Goal: Task Accomplishment & Management: Manage account settings

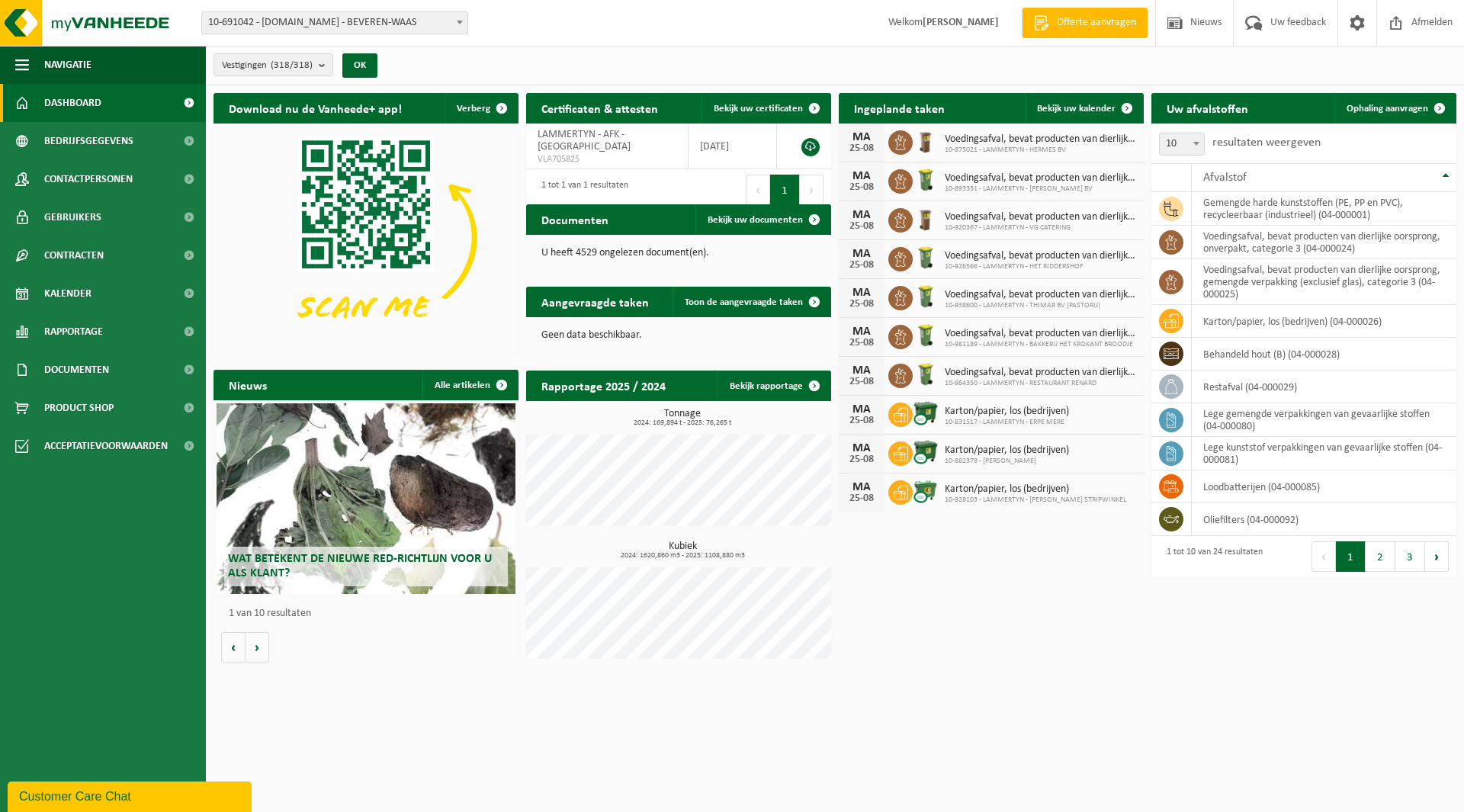
click at [348, 27] on span "10-691042 - [DOMAIN_NAME] - BEVEREN-WAAS" at bounding box center [335, 23] width 265 height 21
type input "china"
select select "142463"
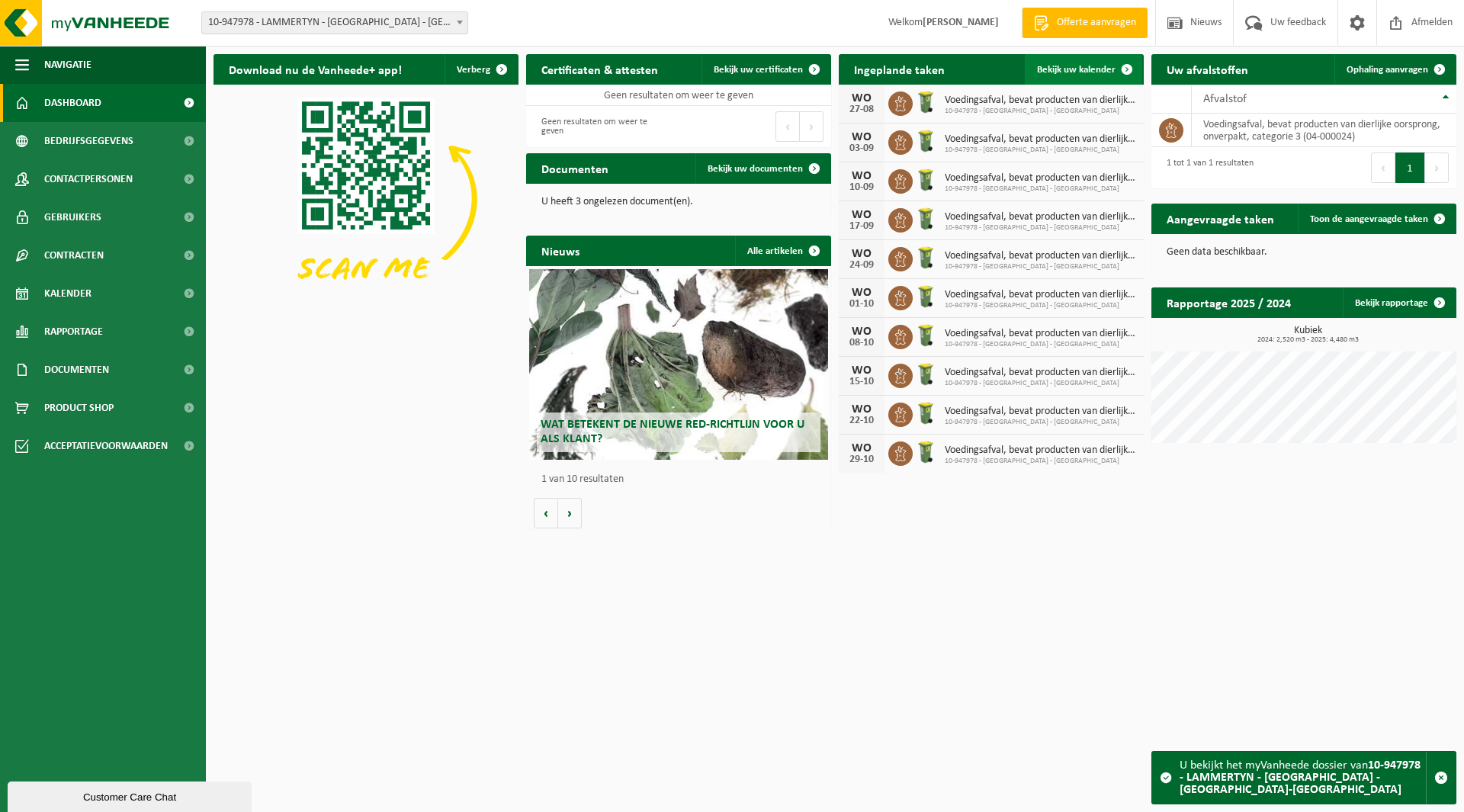
click at [1061, 68] on span "Bekijk uw kalender" at bounding box center [1076, 69] width 78 height 10
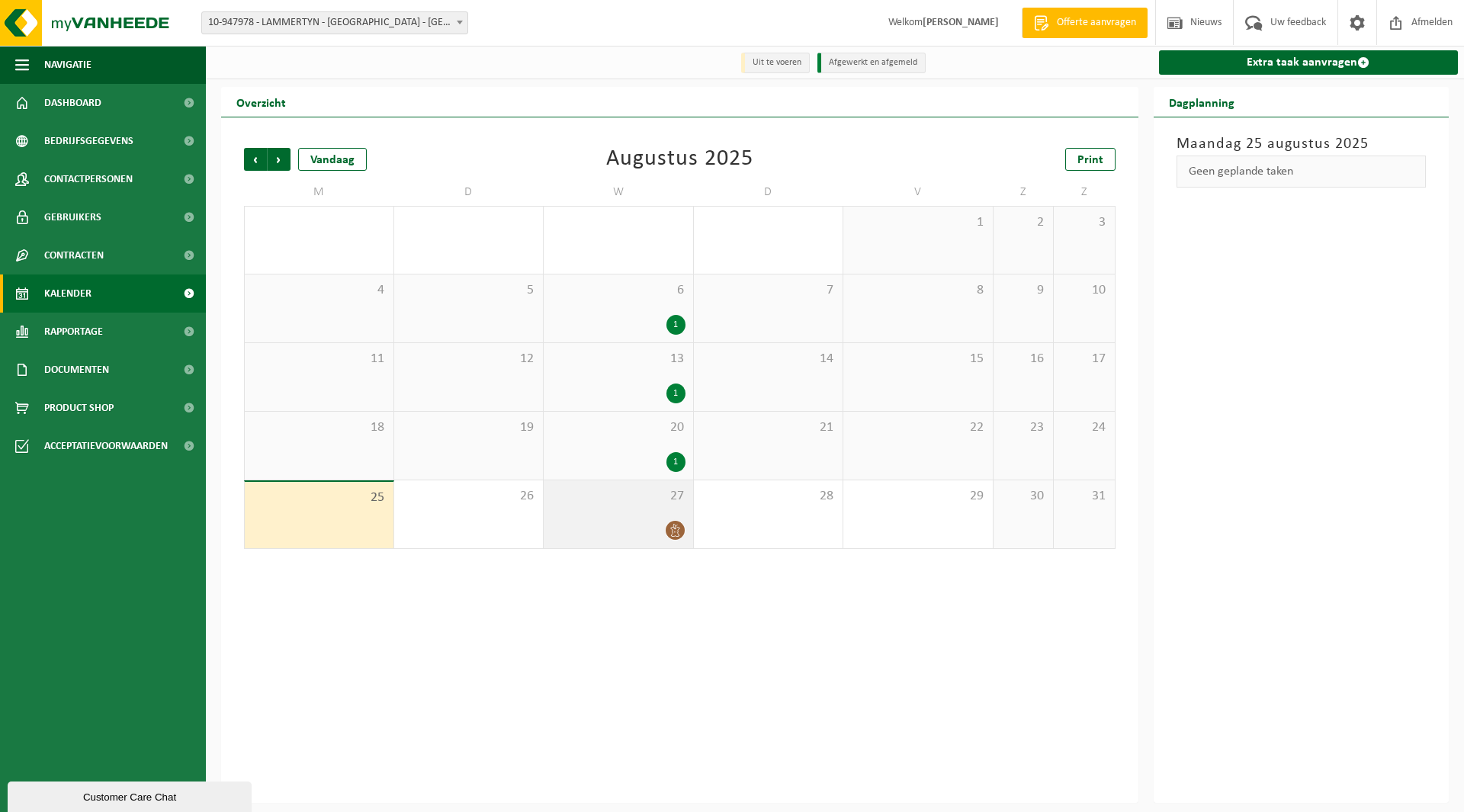
click at [635, 518] on div "27" at bounding box center [618, 514] width 149 height 68
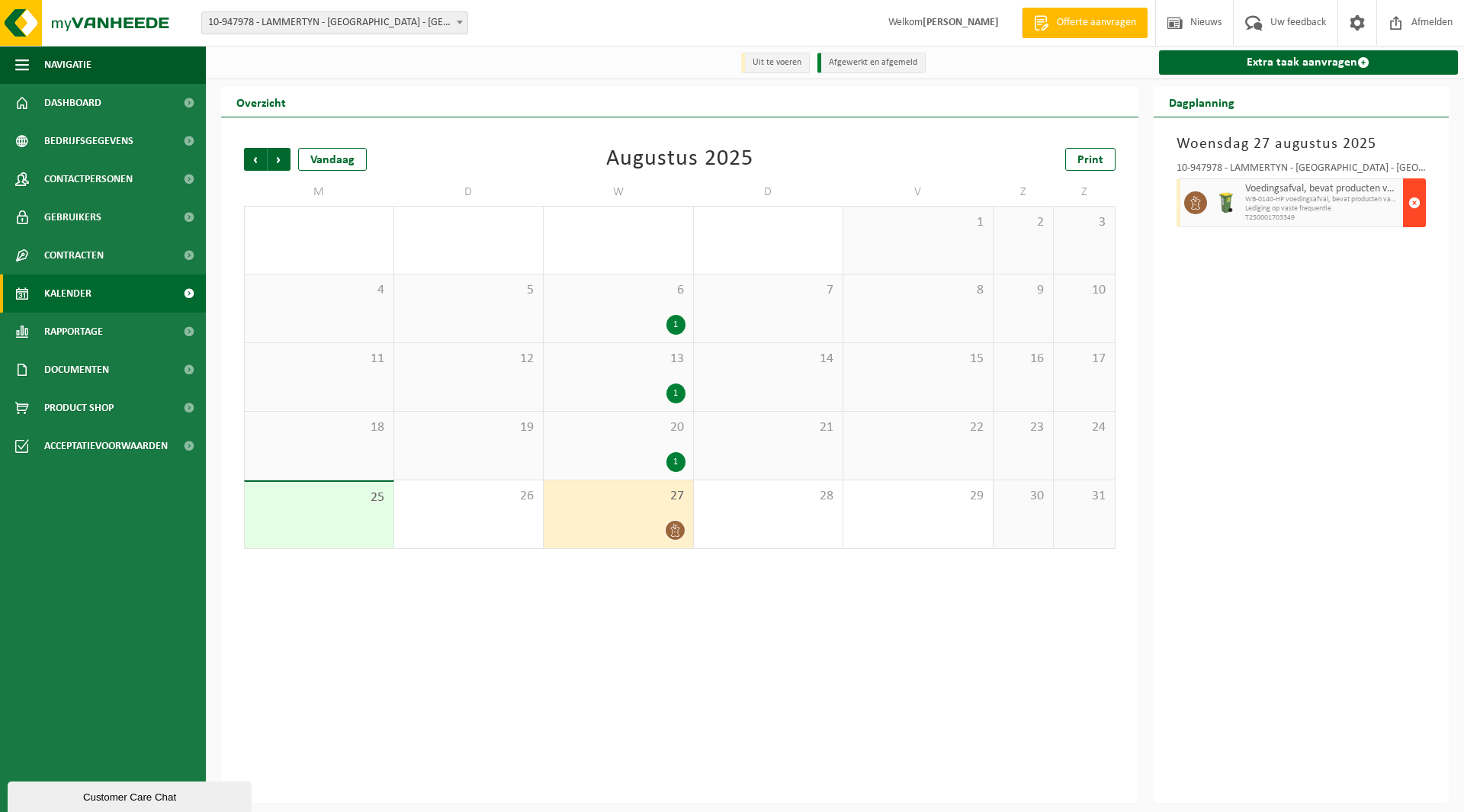
click at [1412, 189] on span "button" at bounding box center [1415, 203] width 13 height 31
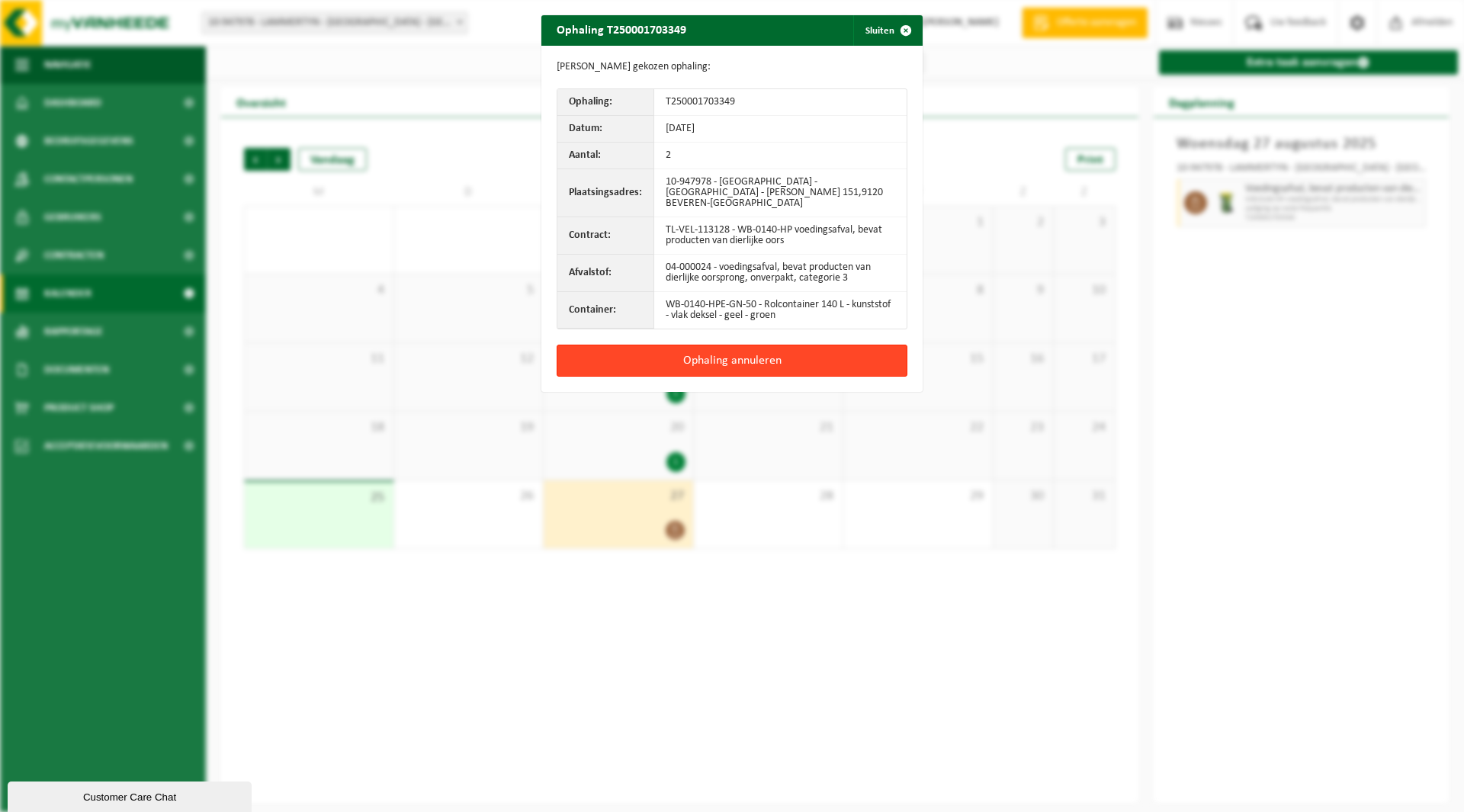
click at [728, 344] on button "Ophaling annuleren" at bounding box center [732, 360] width 351 height 32
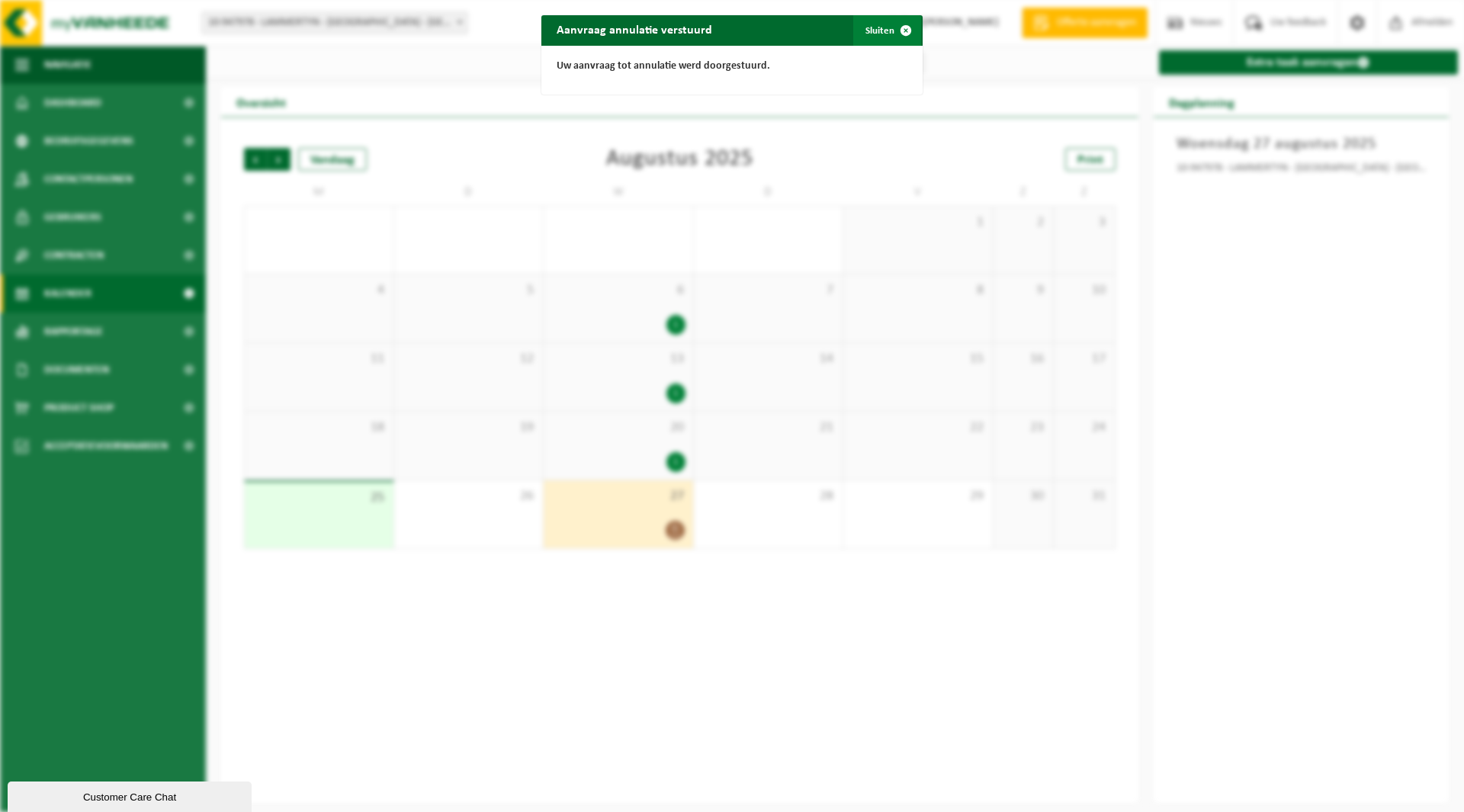
click at [881, 36] on button "Sluiten" at bounding box center [887, 31] width 68 height 31
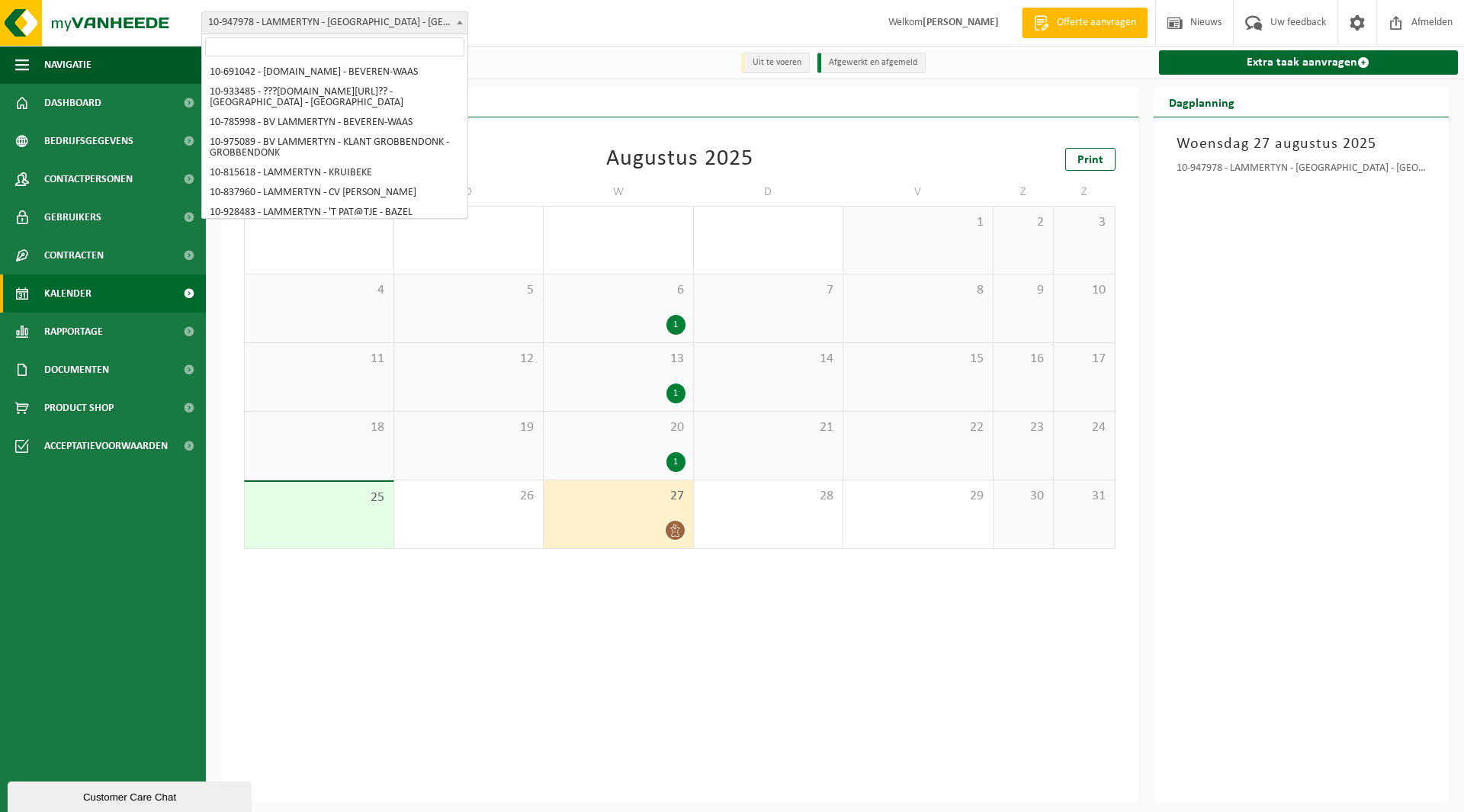
click at [344, 20] on span "10-947978 - LAMMERTYN - [GEOGRAPHIC_DATA] - [GEOGRAPHIC_DATA]-[GEOGRAPHIC_DATA]" at bounding box center [335, 23] width 265 height 21
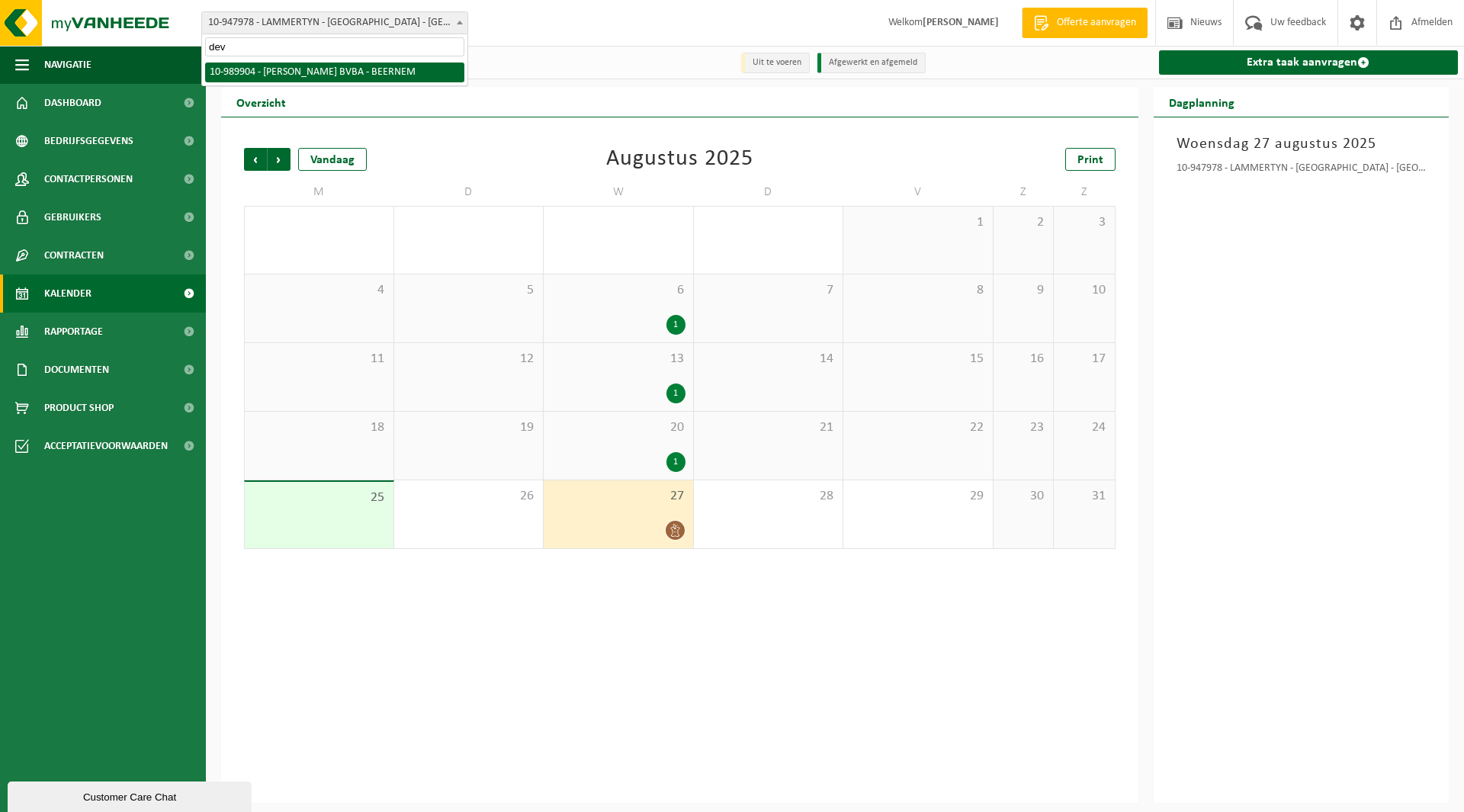
type input "dev"
select select "168801"
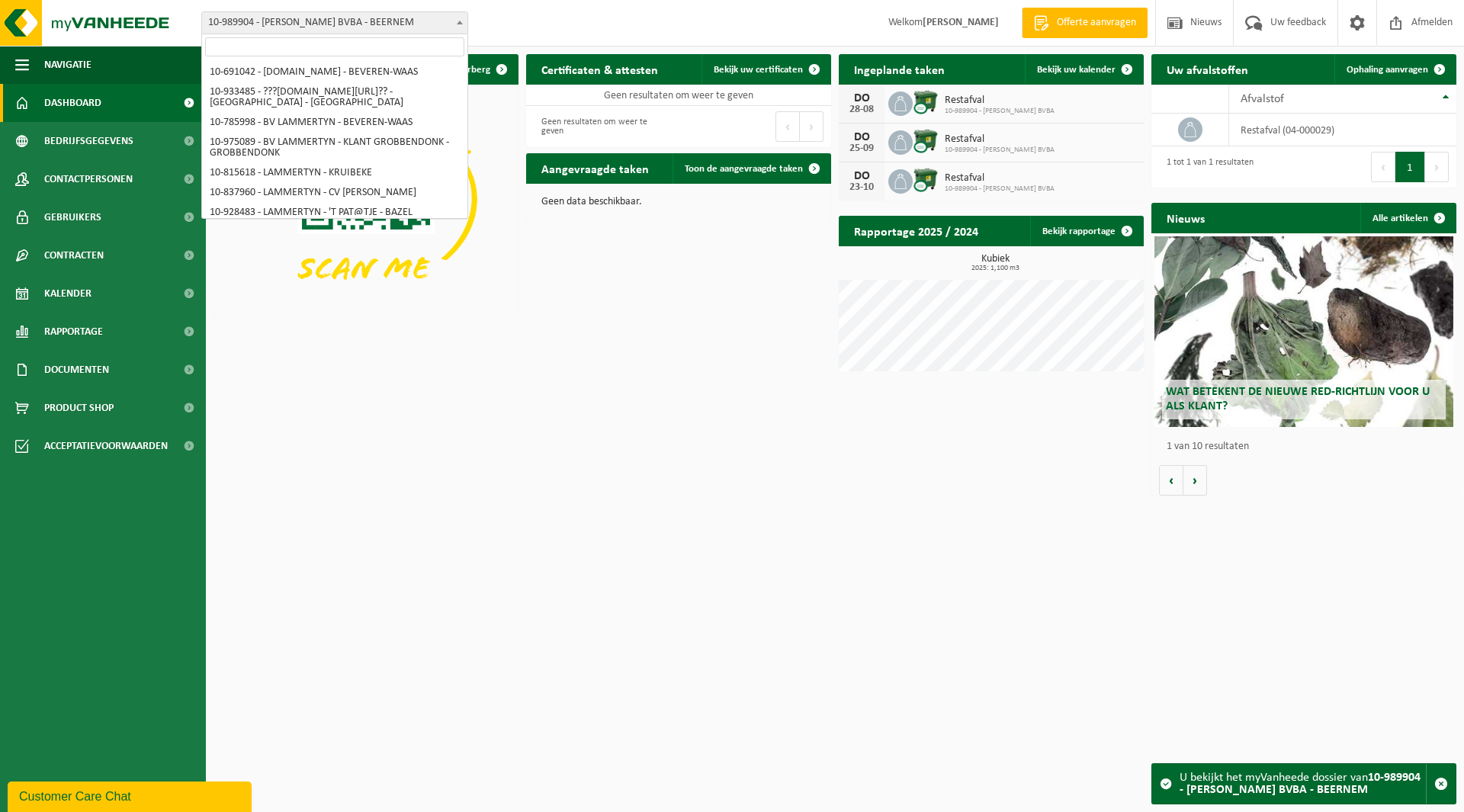
click at [331, 23] on span "10-989904 - [PERSON_NAME] BVBA - BEERNEM" at bounding box center [335, 23] width 265 height 21
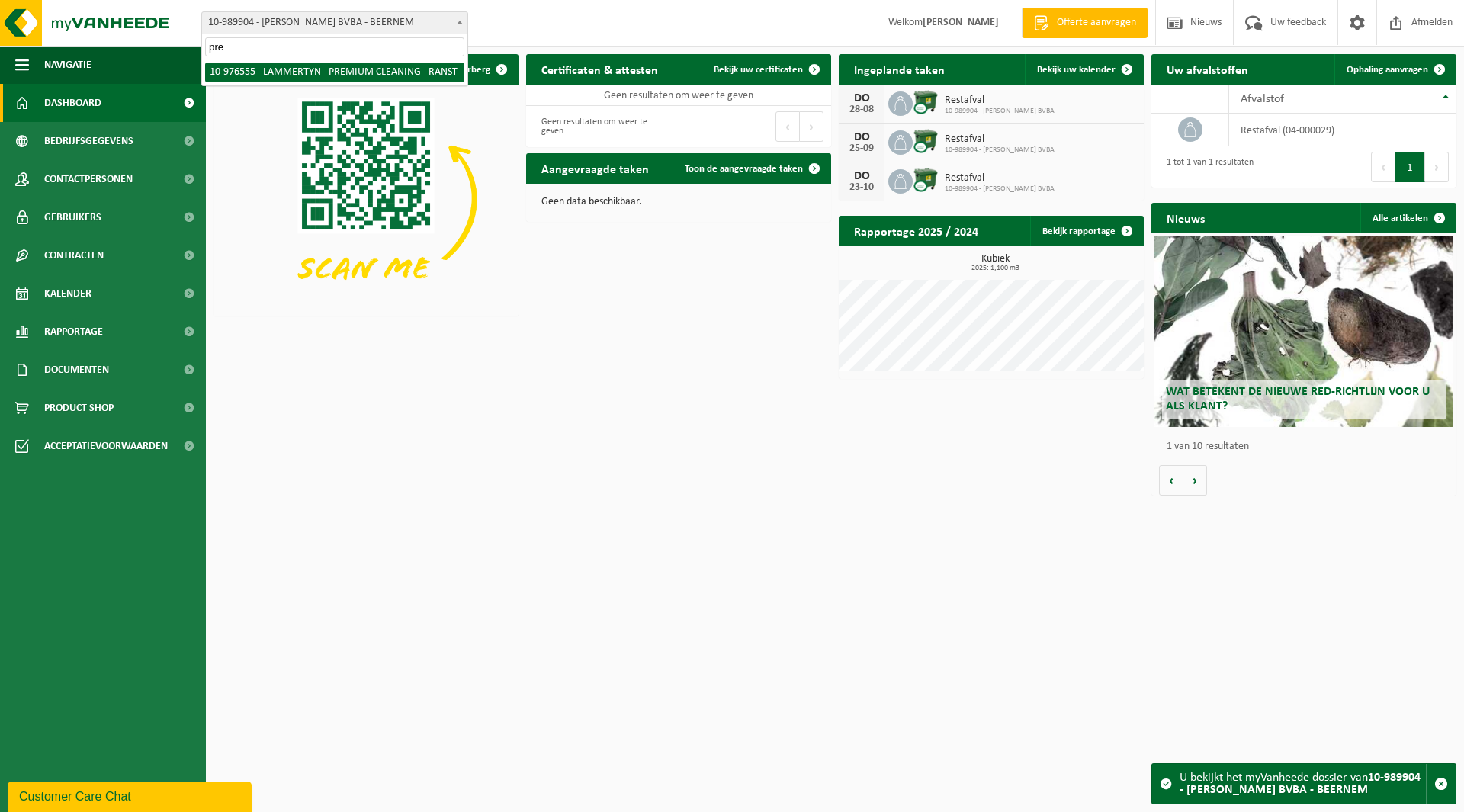
type input "pre"
select select "158906"
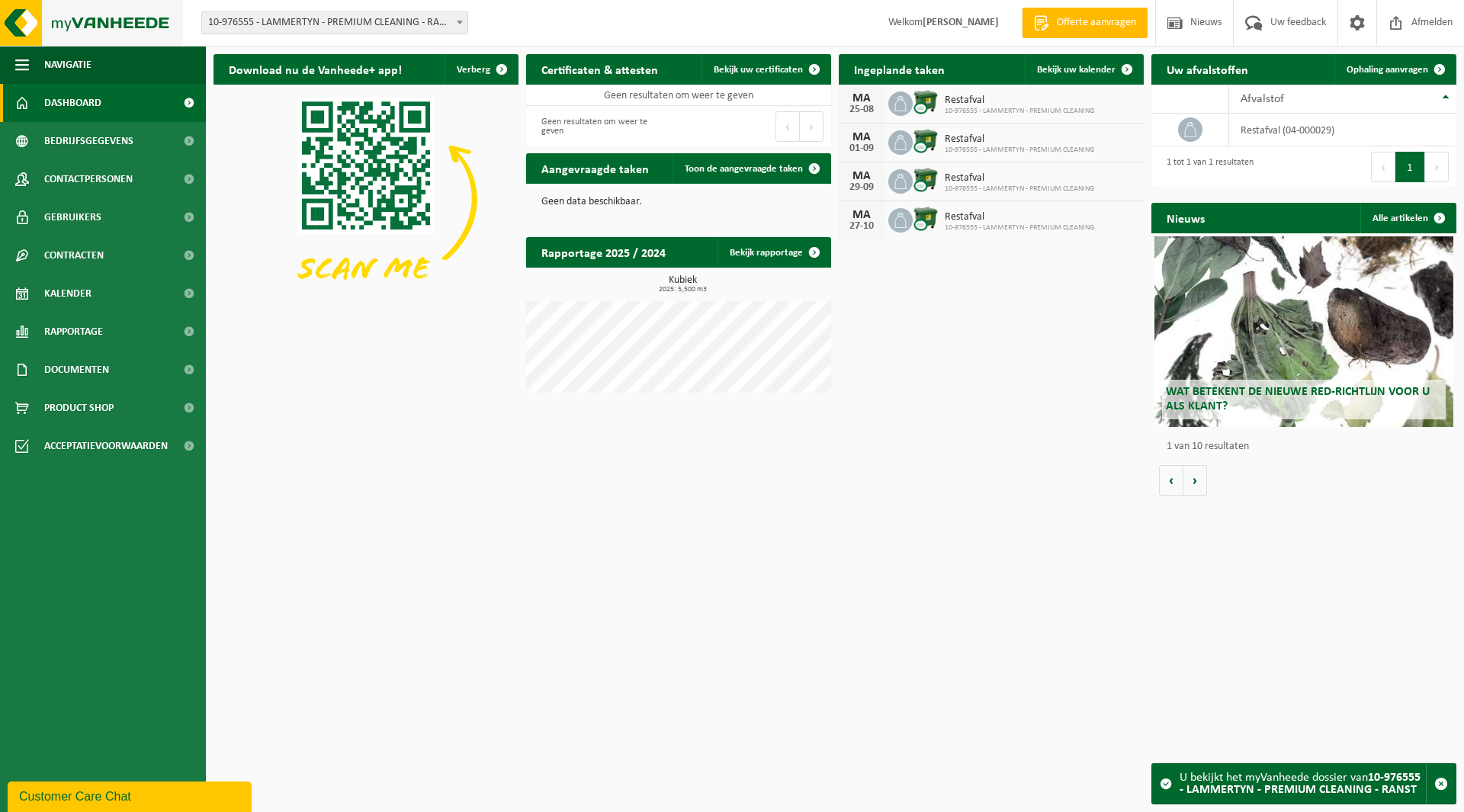
click at [122, 24] on img at bounding box center [92, 22] width 183 height 45
